Goal: Task Accomplishment & Management: Complete application form

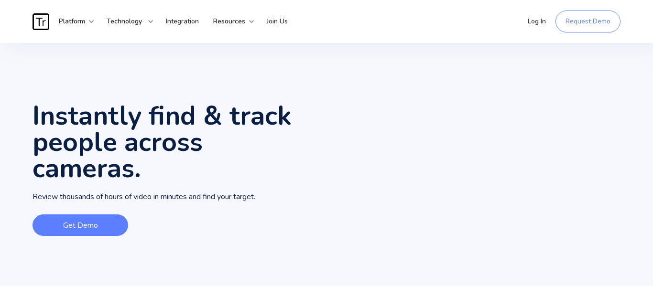
click at [93, 220] on link "Get Demo" at bounding box center [81, 226] width 96 height 22
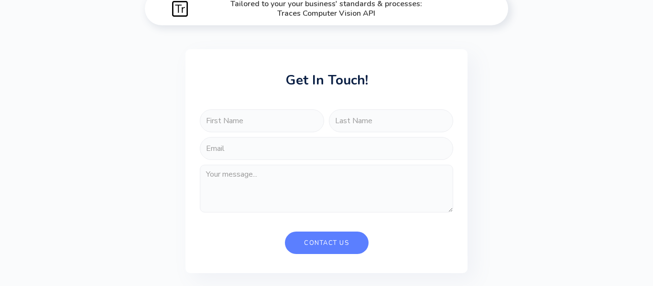
scroll to position [2455, 0]
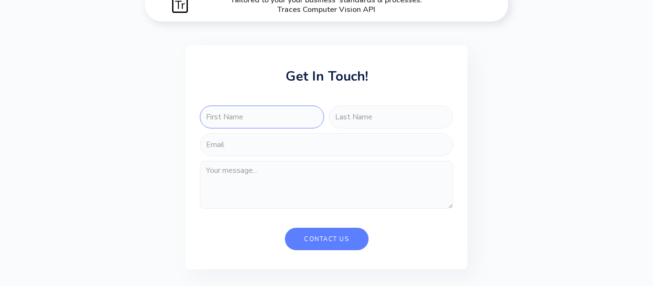
click at [262, 129] on input "FORM-FORENSIC-SEARCH" at bounding box center [262, 117] width 124 height 23
type input "[PERSON_NAME]"
click at [358, 127] on input "FORM-FORENSIC-SEARCH" at bounding box center [391, 117] width 124 height 23
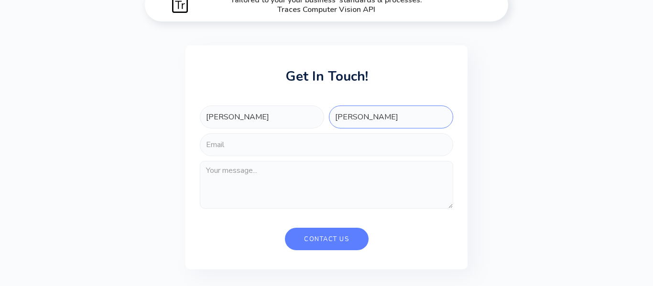
type input "ramirez"
click at [340, 156] on input "FORM-FORENSIC-SEARCH" at bounding box center [326, 144] width 253 height 23
paste input "ryan.ramirez105@students.nisd.net"
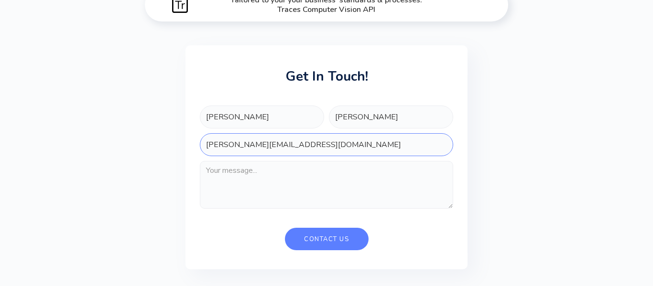
type input "ryan.ramirez105@students.nisd.net"
click at [285, 188] on textarea "FORM-FORENSIC-SEARCH" at bounding box center [326, 185] width 253 height 48
type textarea "i"
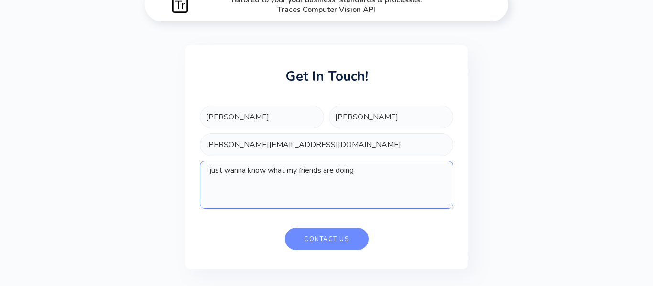
type textarea "I just wanna know what my friends are doing"
click at [308, 251] on input "Contact Us" at bounding box center [327, 239] width 84 height 22
type input "Please wait..."
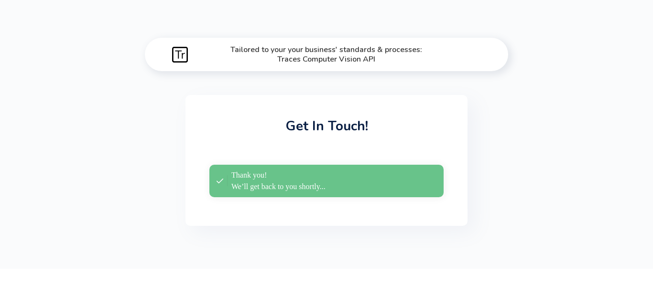
scroll to position [2407, 0]
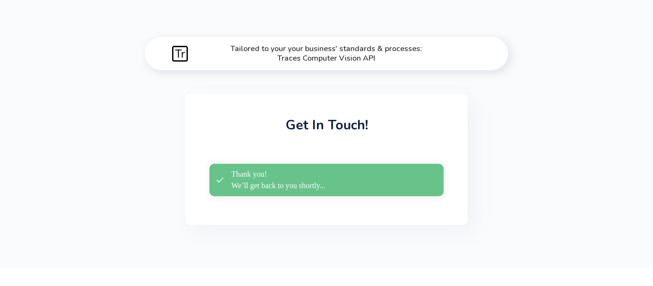
click at [237, 192] on div "Thank you! We’ll get back to you shortly..." at bounding box center [278, 180] width 94 height 23
click at [228, 192] on div "Thank you! We’ll get back to you shortly..." at bounding box center [271, 180] width 109 height 23
click at [222, 192] on div "Thank you! We’ll get back to you shortly..." at bounding box center [271, 180] width 109 height 23
click at [220, 192] on div "Thank you! We’ll get back to you shortly..." at bounding box center [271, 180] width 109 height 23
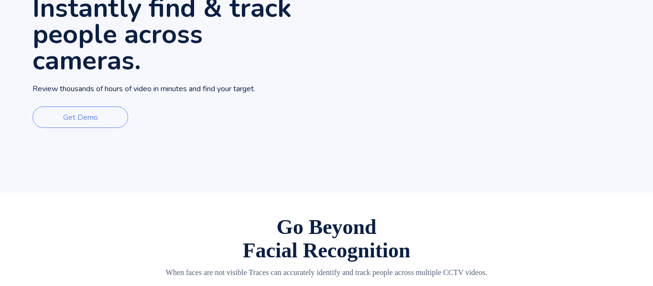
scroll to position [0, 0]
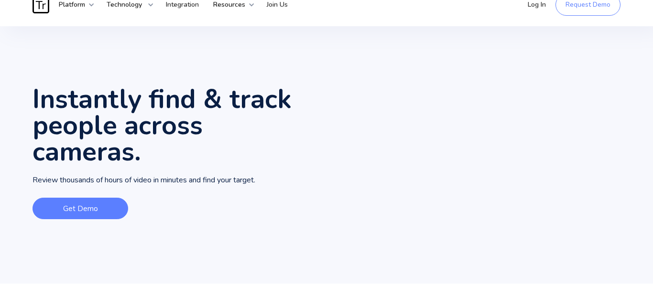
click at [62, 206] on link "Get Demo" at bounding box center [81, 209] width 96 height 22
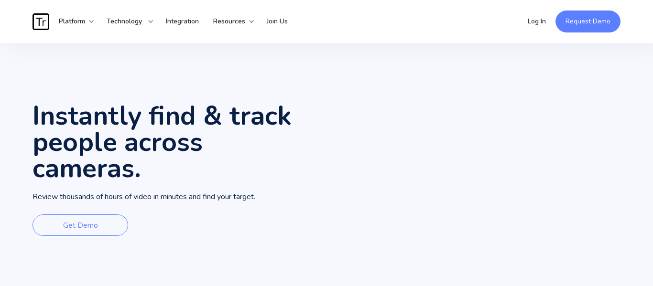
click at [593, 24] on link "Request Demo" at bounding box center [588, 22] width 65 height 22
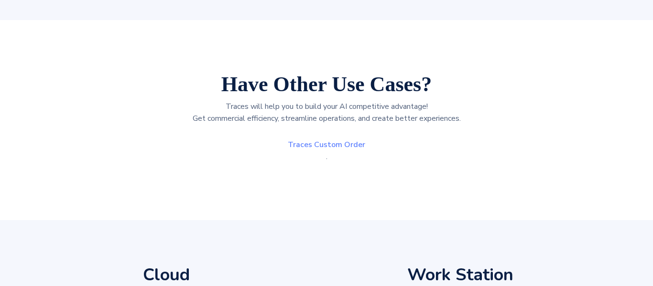
scroll to position [1833, 0]
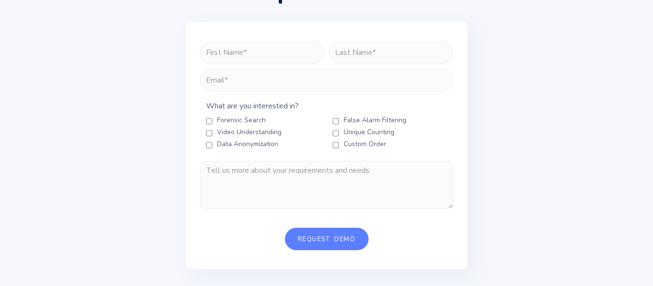
scroll to position [118, 0]
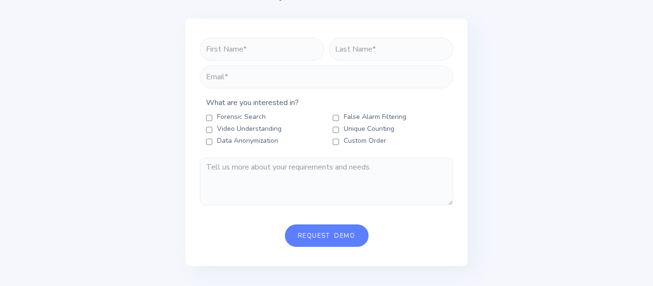
click at [210, 145] on Anonymization "Data Anonymization" at bounding box center [209, 142] width 6 height 8
checkbox Anonymization "true"
click at [209, 130] on Tracing "Video Understanding" at bounding box center [209, 130] width 6 height 8
checkbox Tracing "true"
click at [210, 119] on Search "Forensic Search" at bounding box center [209, 118] width 6 height 8
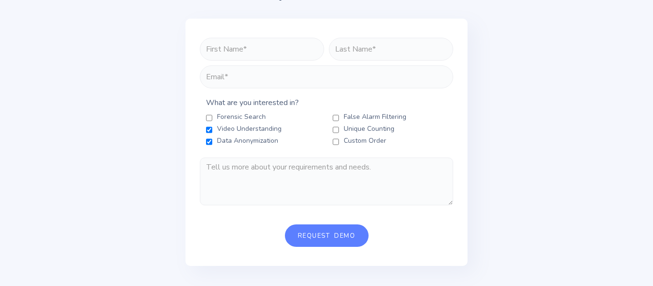
checkbox Search "true"
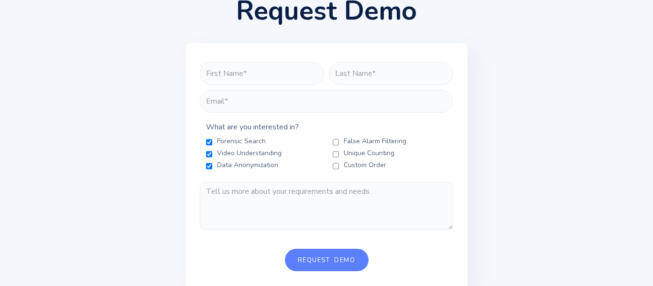
scroll to position [93, 0]
click at [213, 72] on input "FORM-REQUEST-DEMO" at bounding box center [262, 74] width 124 height 23
type input "r"
type input "[PERSON_NAME]"
click at [356, 73] on input "FORM-REQUEST-DEMO" at bounding box center [391, 74] width 124 height 23
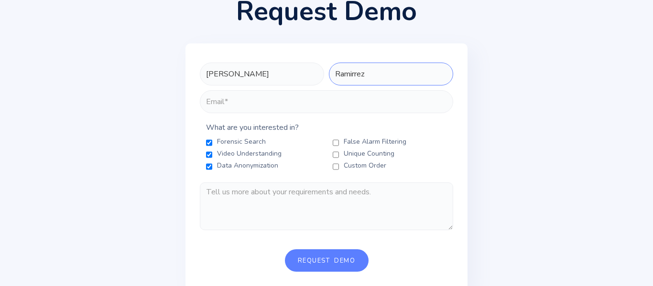
type input "Ramirrez"
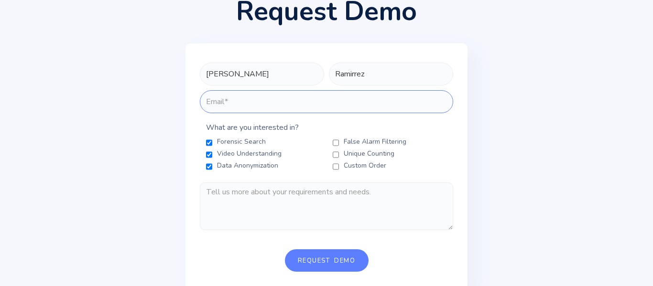
click at [330, 108] on input "FORM-REQUEST-DEMO" at bounding box center [326, 101] width 253 height 23
paste input "[PERSON_NAME][EMAIL_ADDRESS][DOMAIN_NAME]"
type input "[PERSON_NAME][EMAIL_ADDRESS][DOMAIN_NAME]"
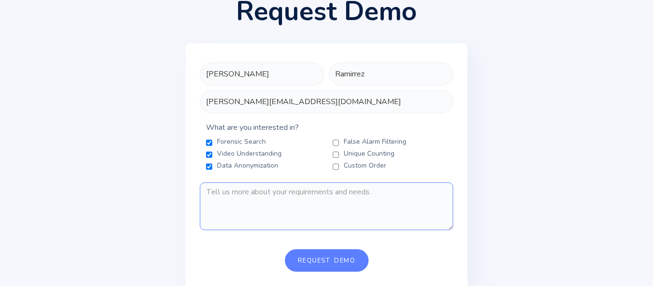
click at [310, 205] on textarea "FORM-REQUEST-DEMO" at bounding box center [326, 207] width 253 height 48
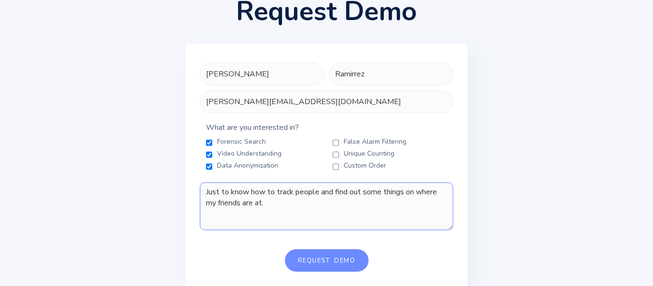
type textarea "Just to know how to track people and find out some things on where my friends a…"
click at [342, 259] on input "Request Demo" at bounding box center [327, 261] width 84 height 22
type input "Please wait..."
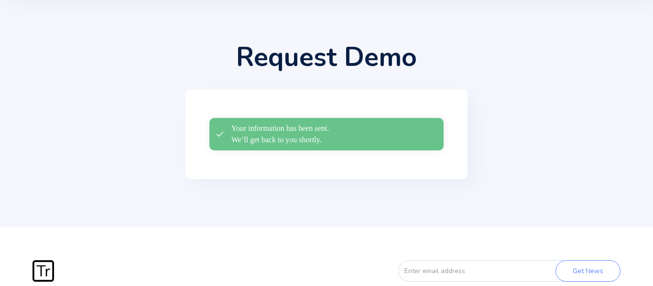
scroll to position [0, 0]
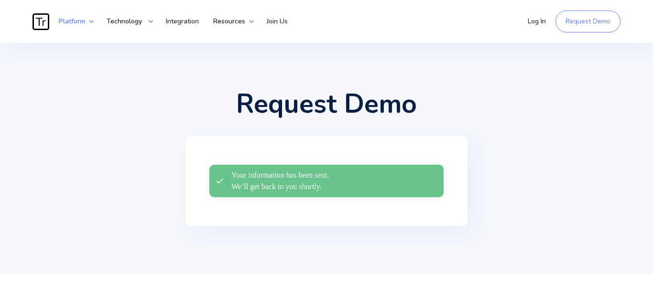
click at [70, 23] on strong "Platform" at bounding box center [72, 21] width 26 height 9
click at [84, 24] on strong "Platform" at bounding box center [72, 21] width 26 height 9
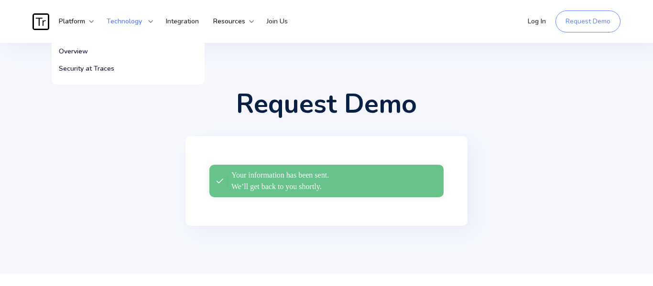
click at [139, 26] on div "Technology" at bounding box center [126, 21] width 55 height 29
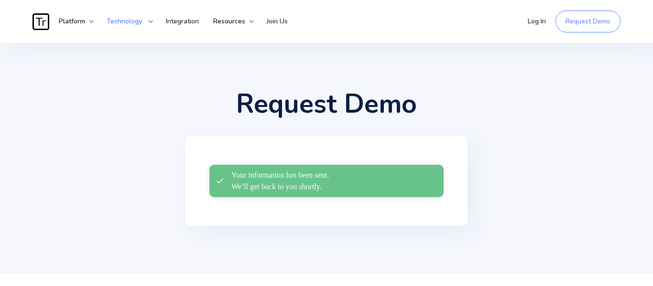
click at [142, 24] on strong "Technology" at bounding box center [124, 21] width 35 height 9
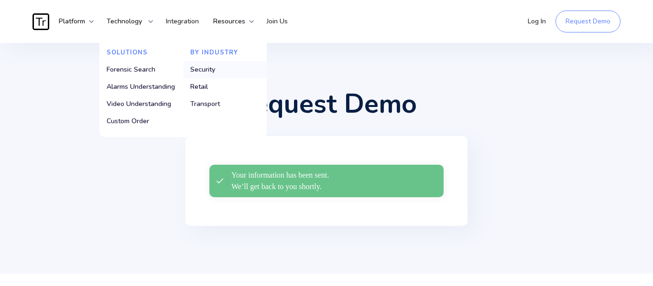
click at [187, 72] on link "Security" at bounding box center [225, 69] width 84 height 17
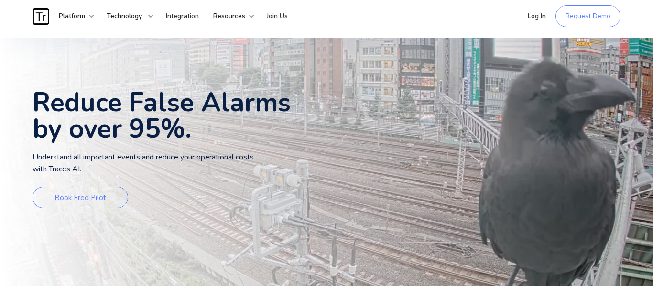
scroll to position [6, 0]
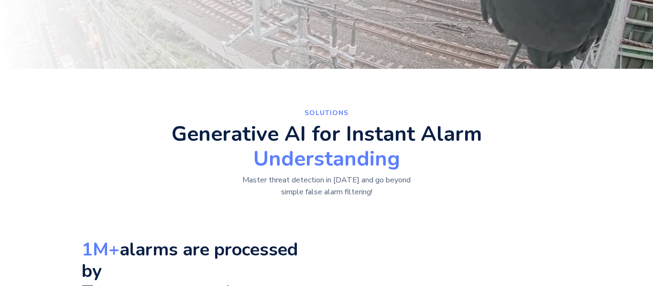
click at [37, 214] on div "SolutionS Generative AI for Instant Alarm Understanding Master threat detection…" at bounding box center [327, 274] width 588 height 334
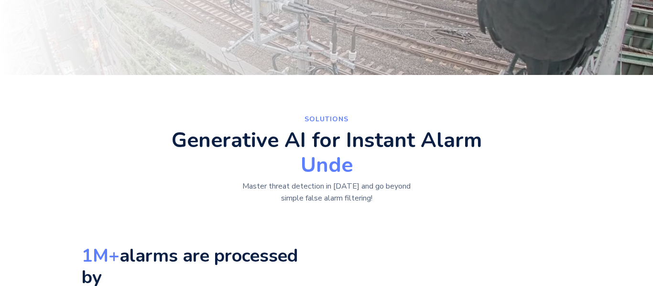
scroll to position [0, 0]
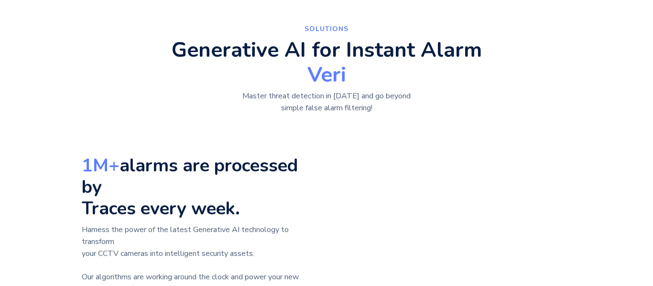
click at [49, 234] on div "SolutionS Generative AI for Instant Alarm Veri Master threat detection in [DATE…" at bounding box center [326, 205] width 653 height 392
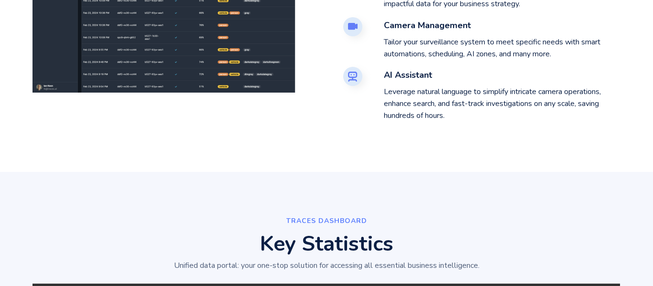
click at [61, 93] on img at bounding box center [180, 3] width 294 height 179
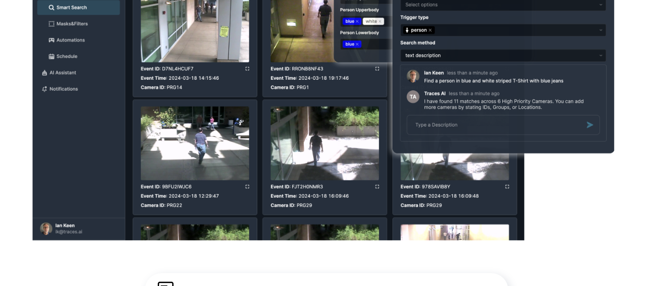
click at [621, 226] on div "transforming your search experience Smart Search Use simple chat prompts to swi…" at bounding box center [326, 23] width 653 height 530
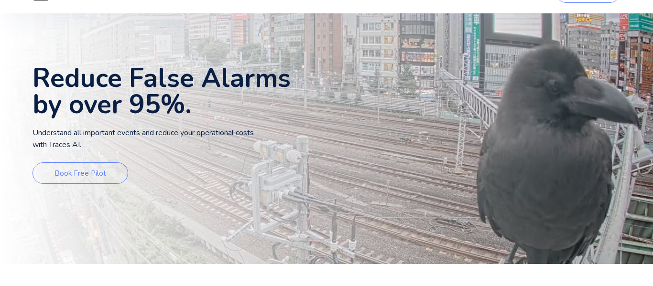
scroll to position [28, 0]
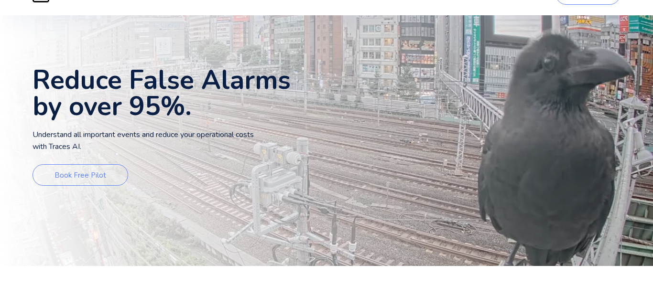
click at [74, 241] on div "Reduce False Alarms by over 95%. Understand all important events and reduce you…" at bounding box center [327, 128] width 588 height 275
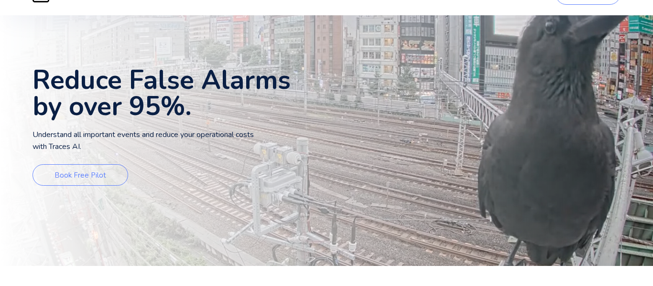
click at [596, 221] on div "Reduce False Alarms by over 95%. Understand all important events and reduce you…" at bounding box center [327, 128] width 588 height 275
